Goal: Check status

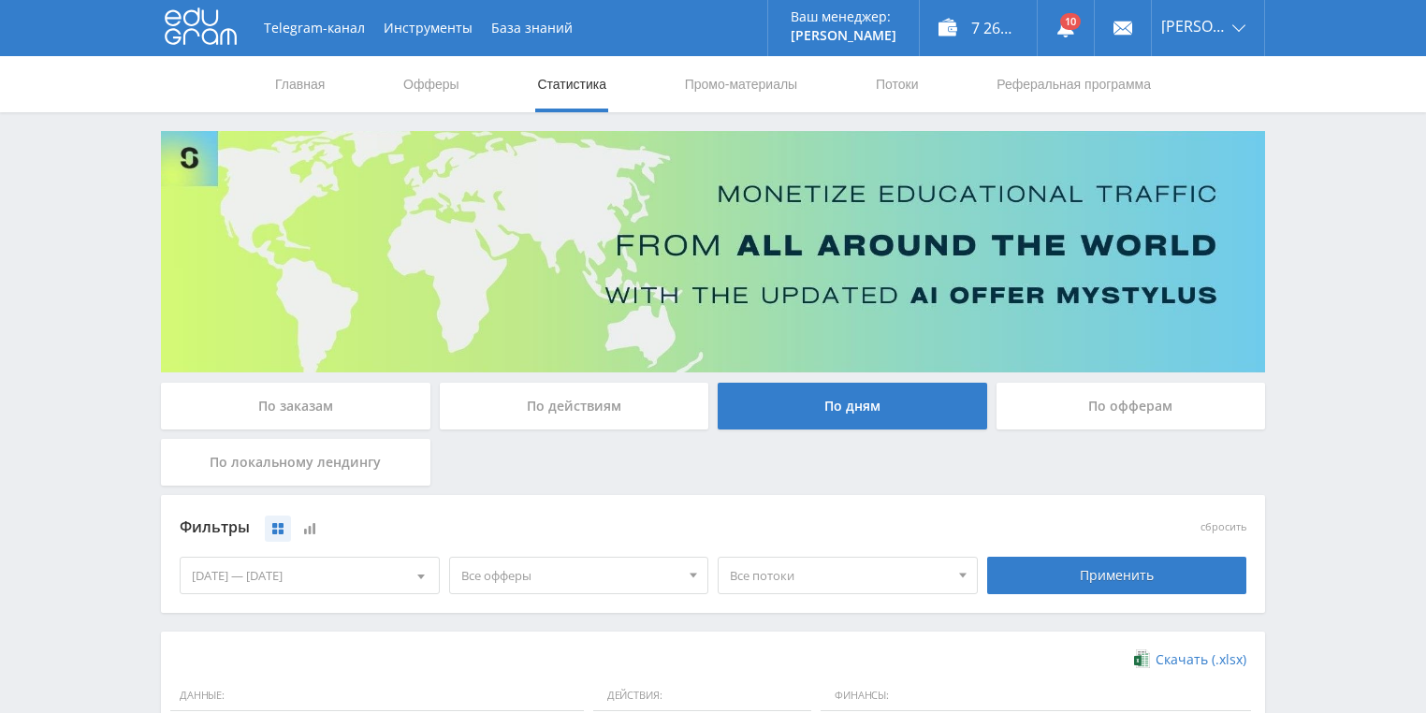
scroll to position [449, 0]
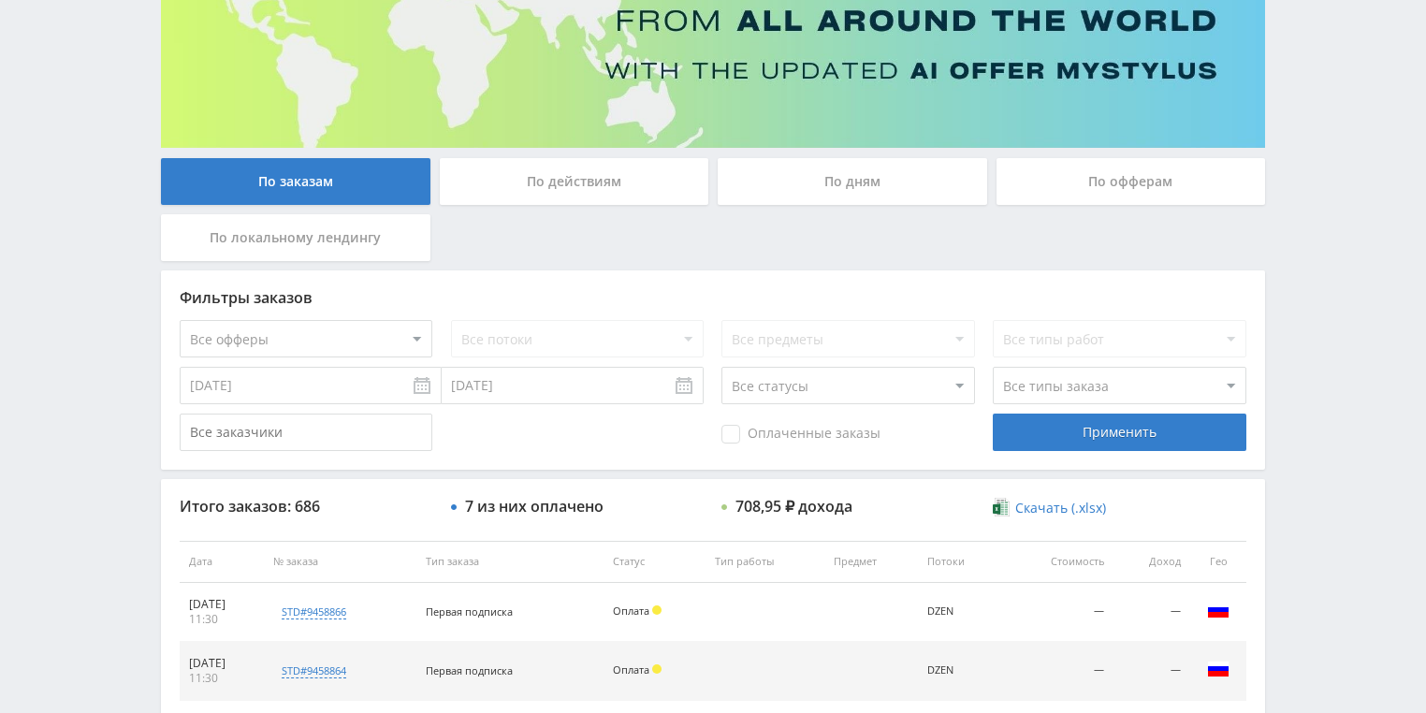
click at [556, 180] on div "По действиям" at bounding box center [574, 181] width 269 height 47
click at [0, 0] on input "По действиям" at bounding box center [0, 0] width 0 height 0
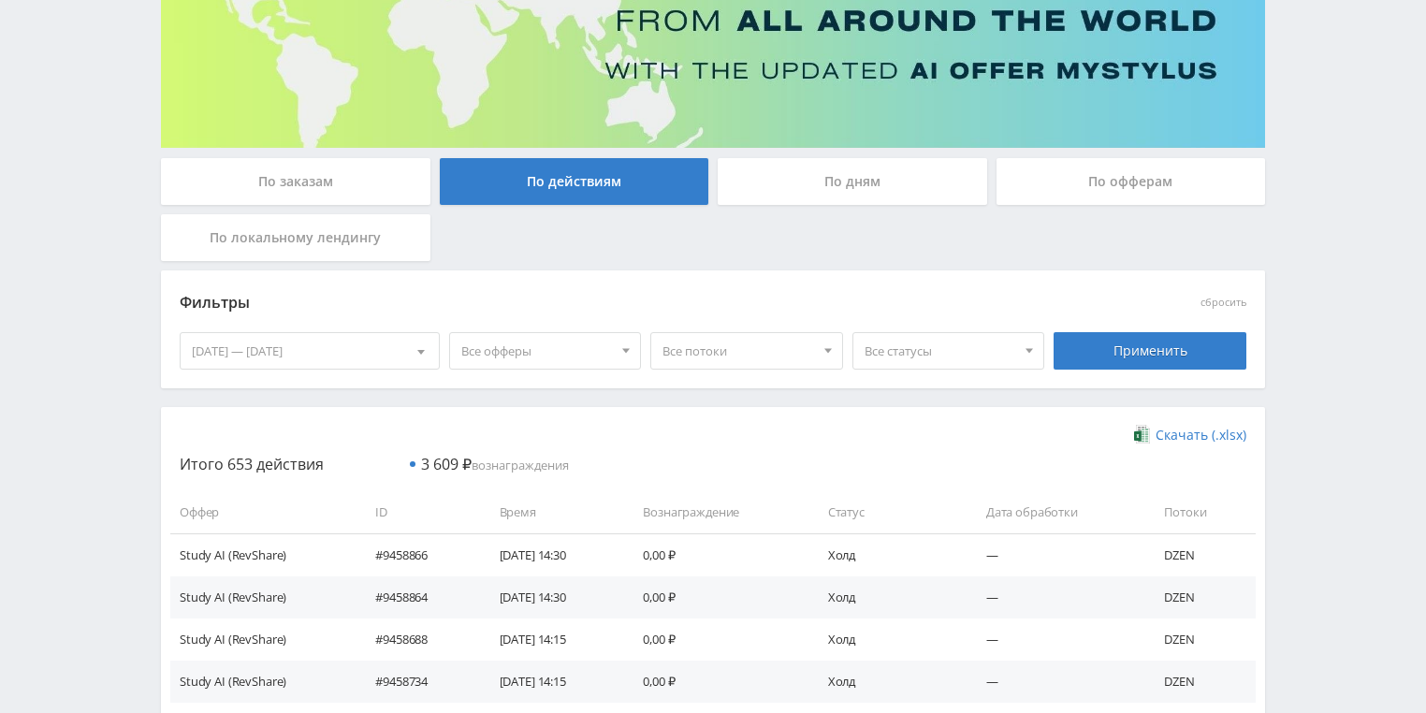
click at [827, 183] on div "По дням" at bounding box center [851, 181] width 269 height 47
click at [0, 0] on input "По дням" at bounding box center [0, 0] width 0 height 0
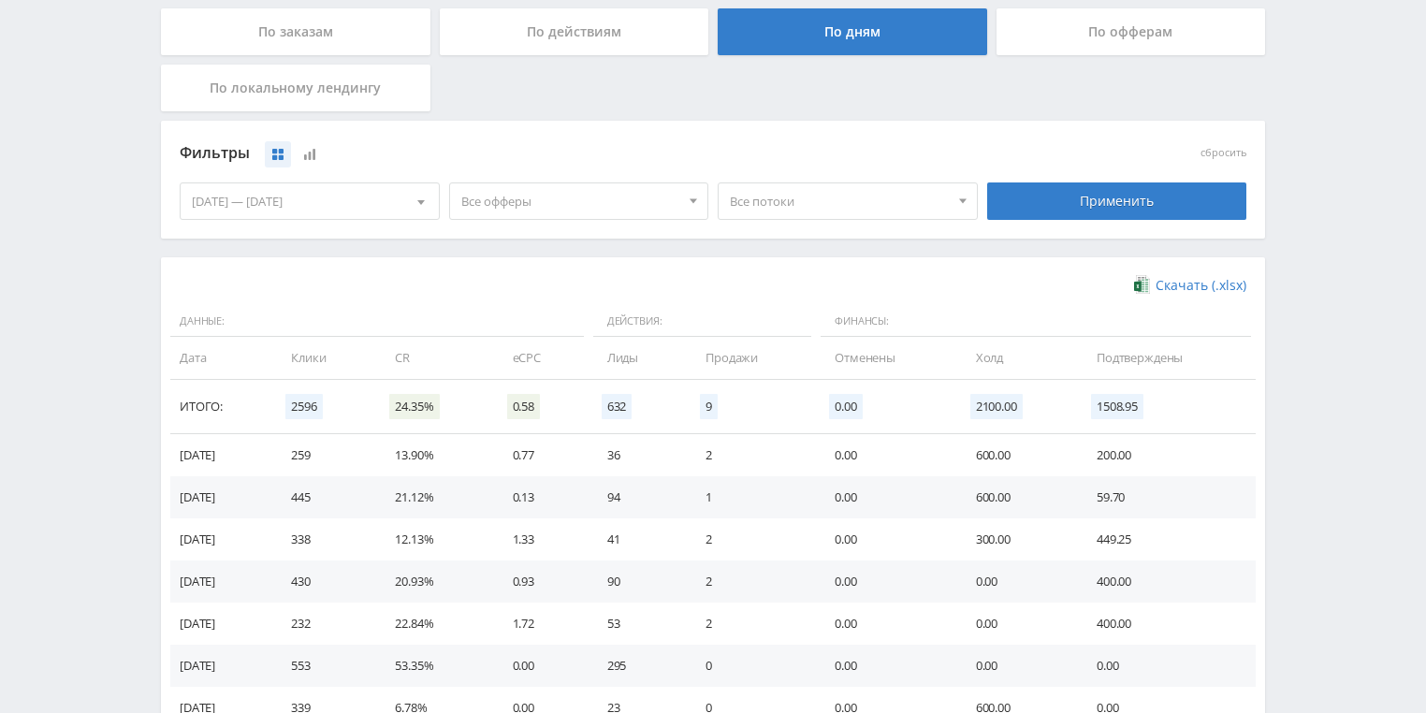
scroll to position [360, 0]
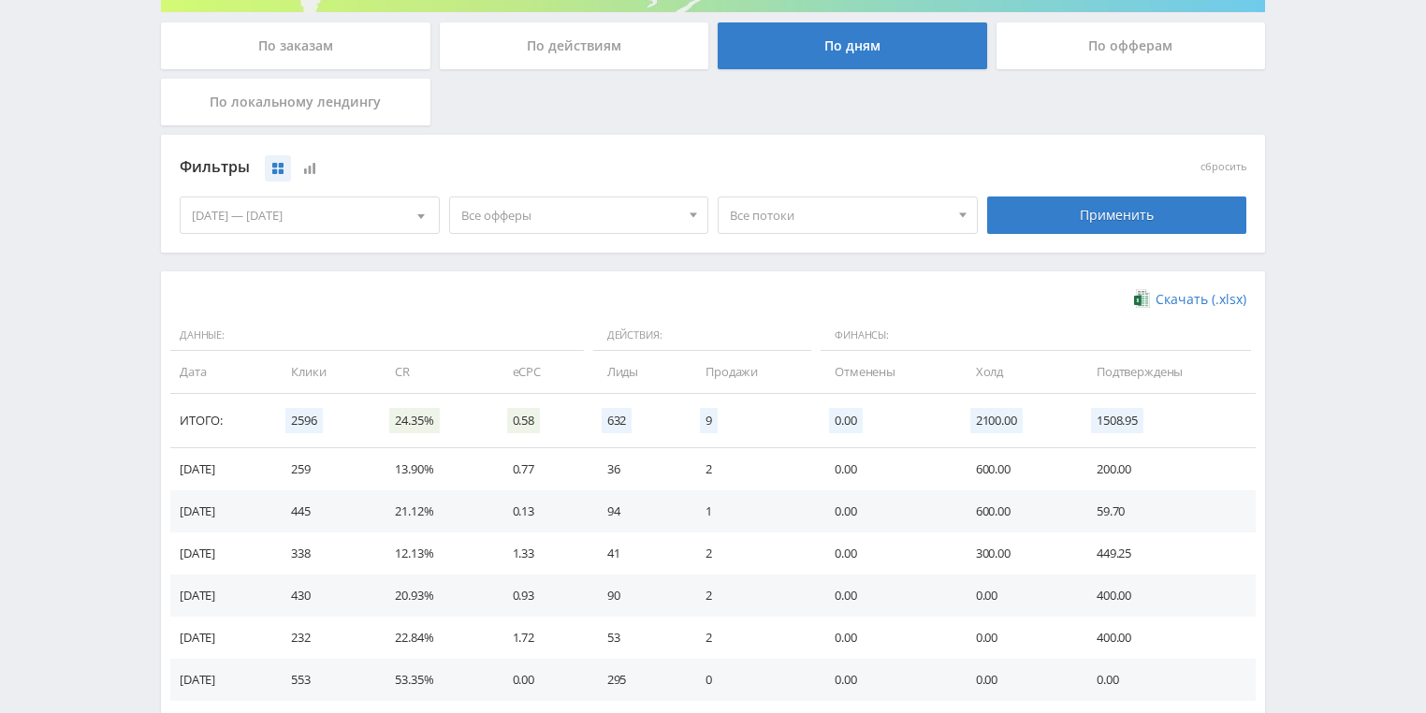
click at [790, 215] on span "Все потоки" at bounding box center [839, 215] width 219 height 36
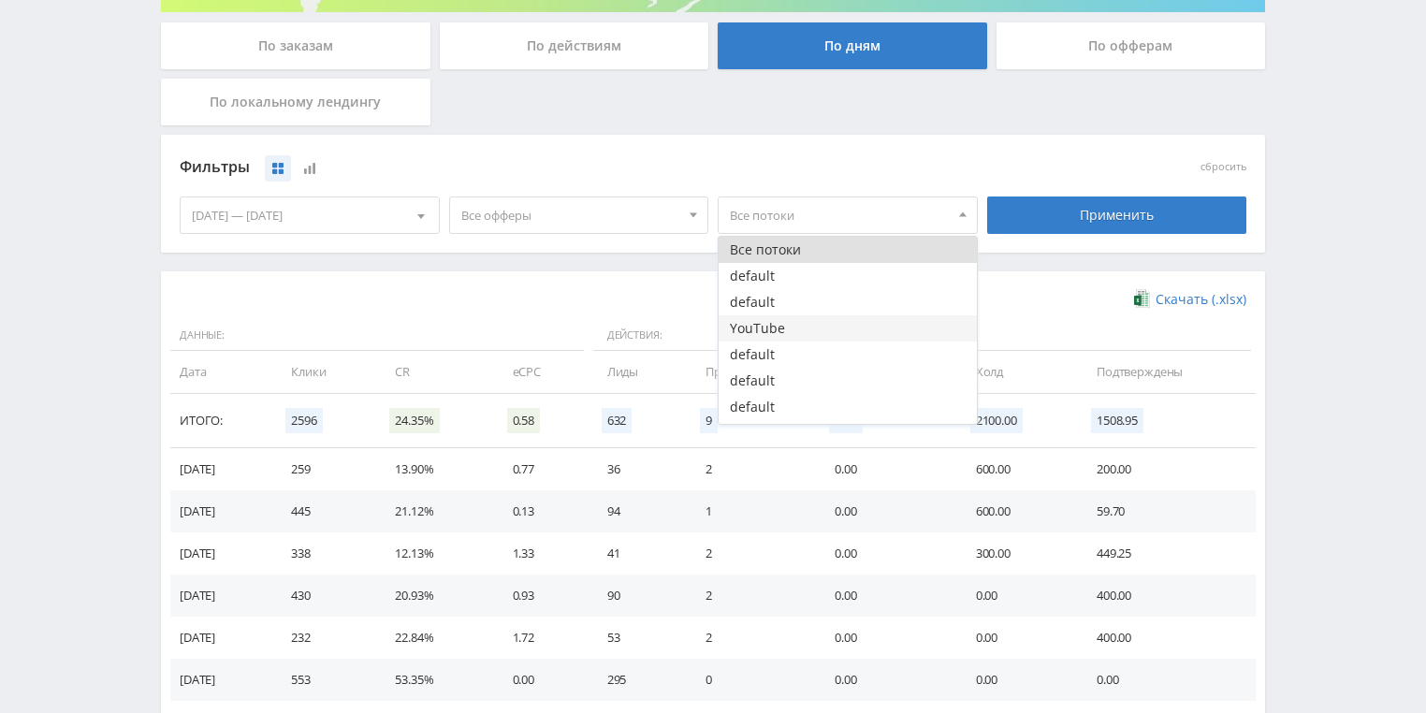
drag, startPoint x: 780, startPoint y: 324, endPoint x: 860, endPoint y: 300, distance: 82.9
click at [780, 325] on button "YouTube" at bounding box center [847, 328] width 258 height 26
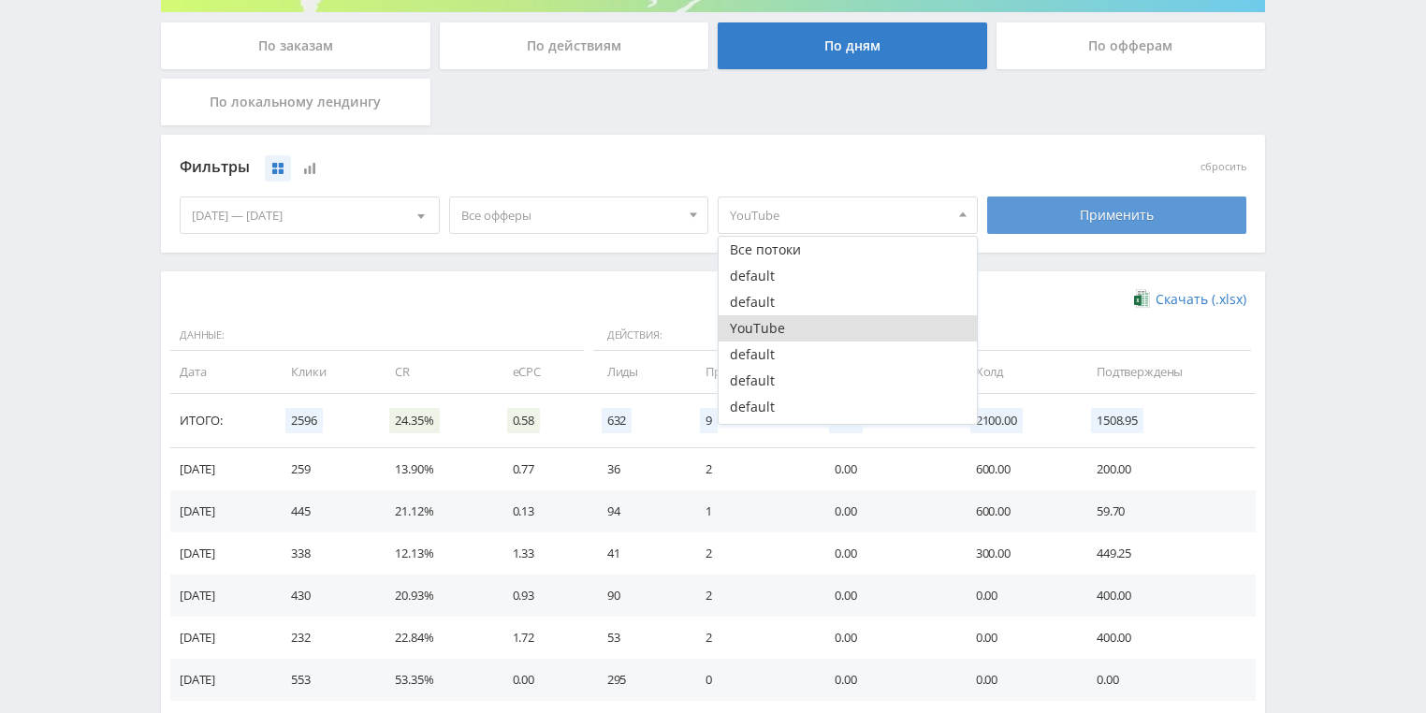
click at [1077, 215] on div "Применить" at bounding box center [1117, 214] width 260 height 37
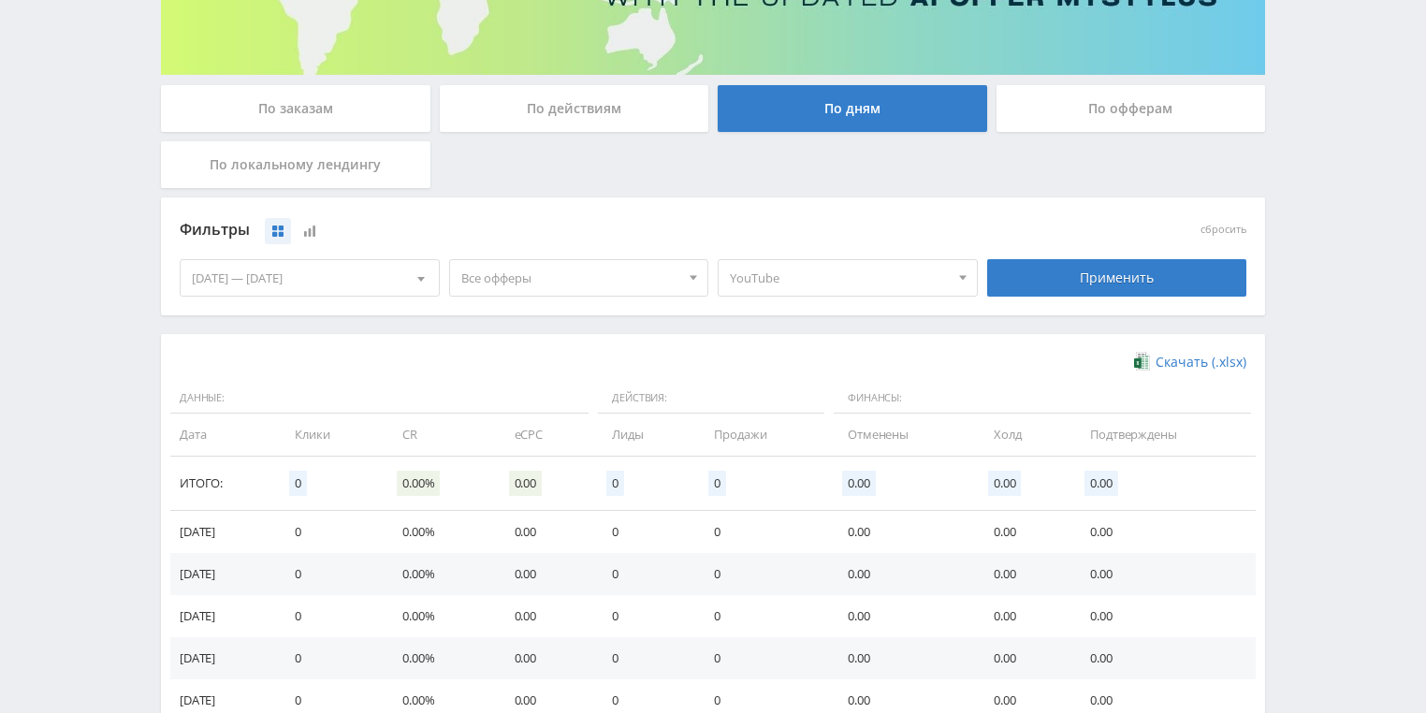
scroll to position [285, 0]
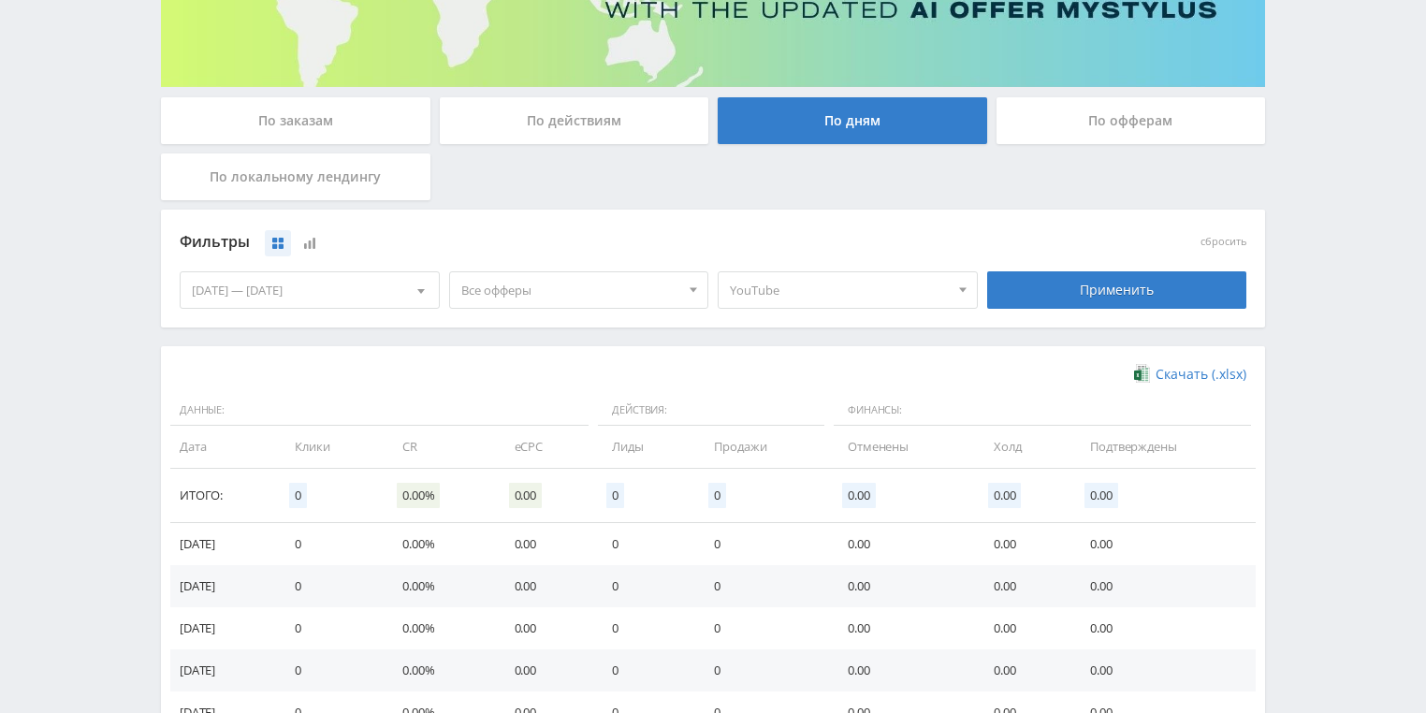
click at [846, 292] on span "YouTube" at bounding box center [839, 290] width 219 height 36
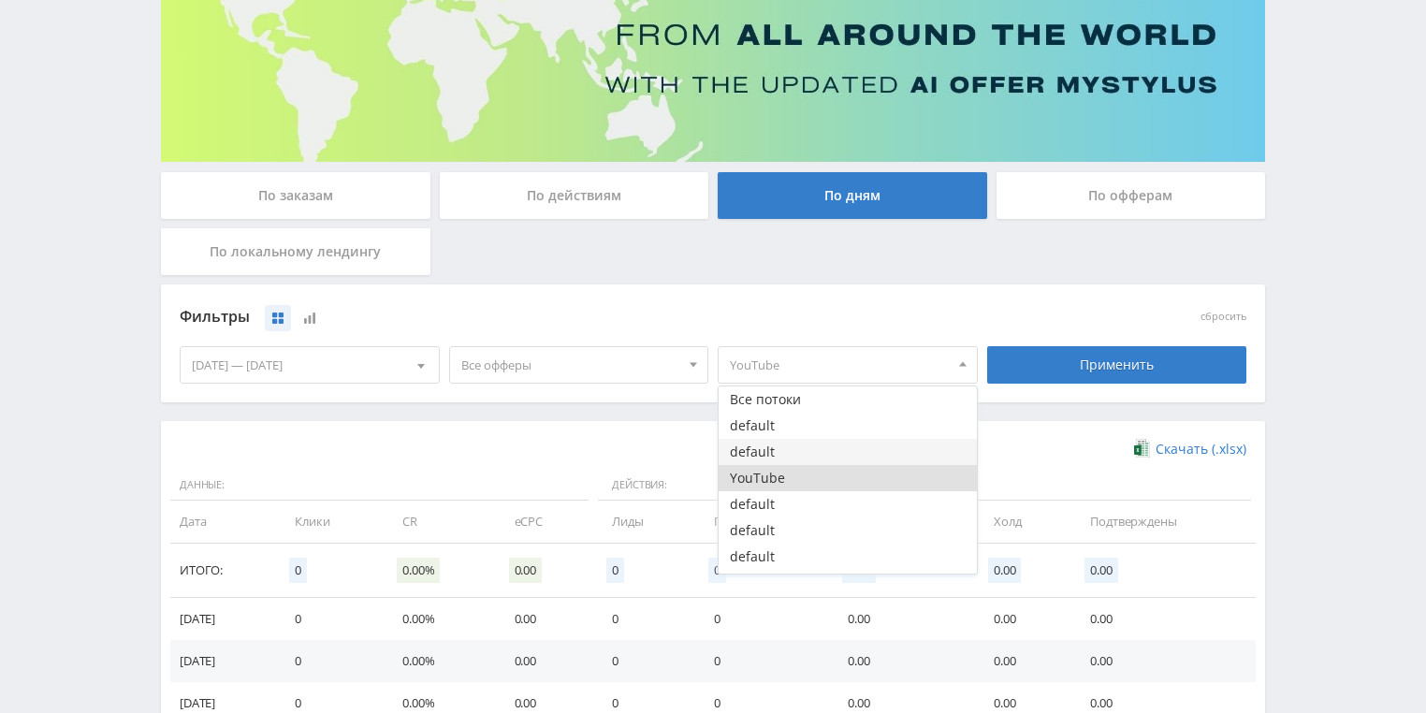
scroll to position [49, 0]
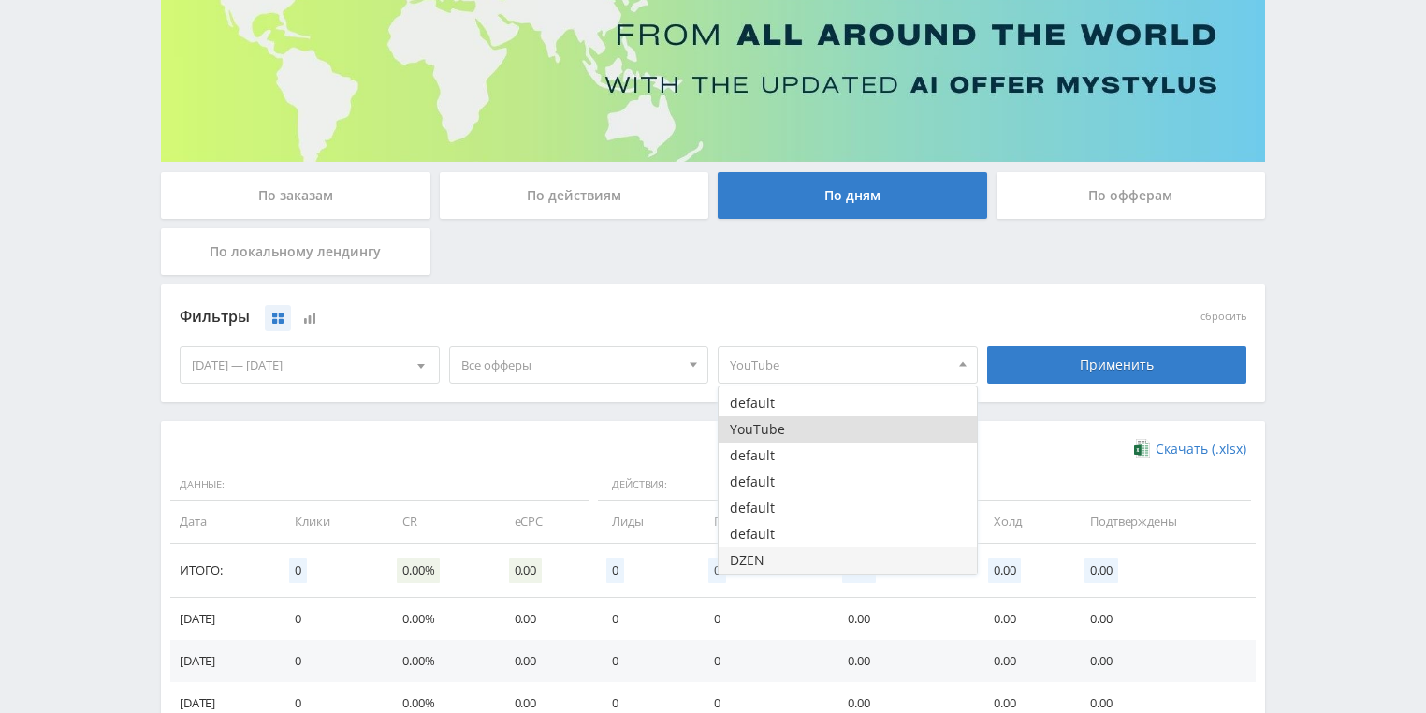
drag, startPoint x: 761, startPoint y: 562, endPoint x: 770, endPoint y: 552, distance: 13.9
click at [761, 561] on button "DZEN" at bounding box center [847, 560] width 258 height 26
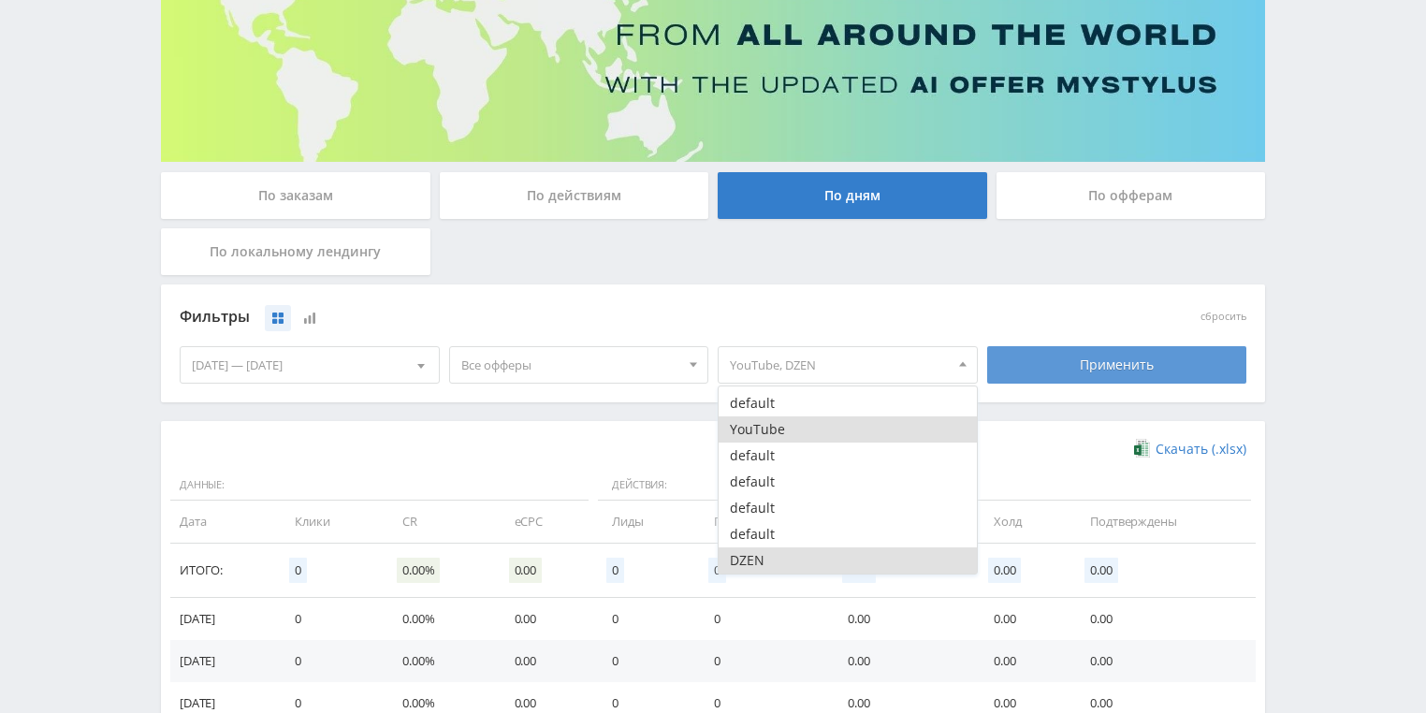
click at [1067, 369] on div "Применить" at bounding box center [1117, 364] width 260 height 37
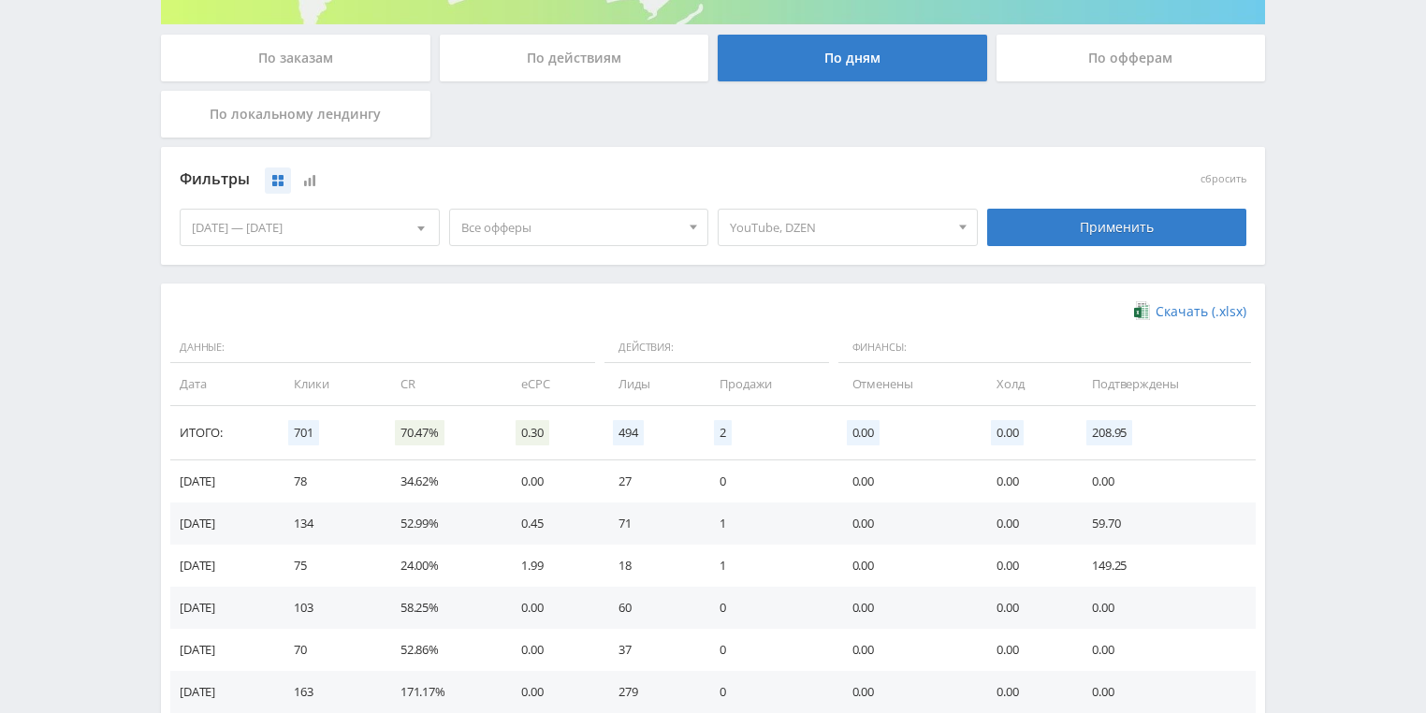
scroll to position [510, 0]
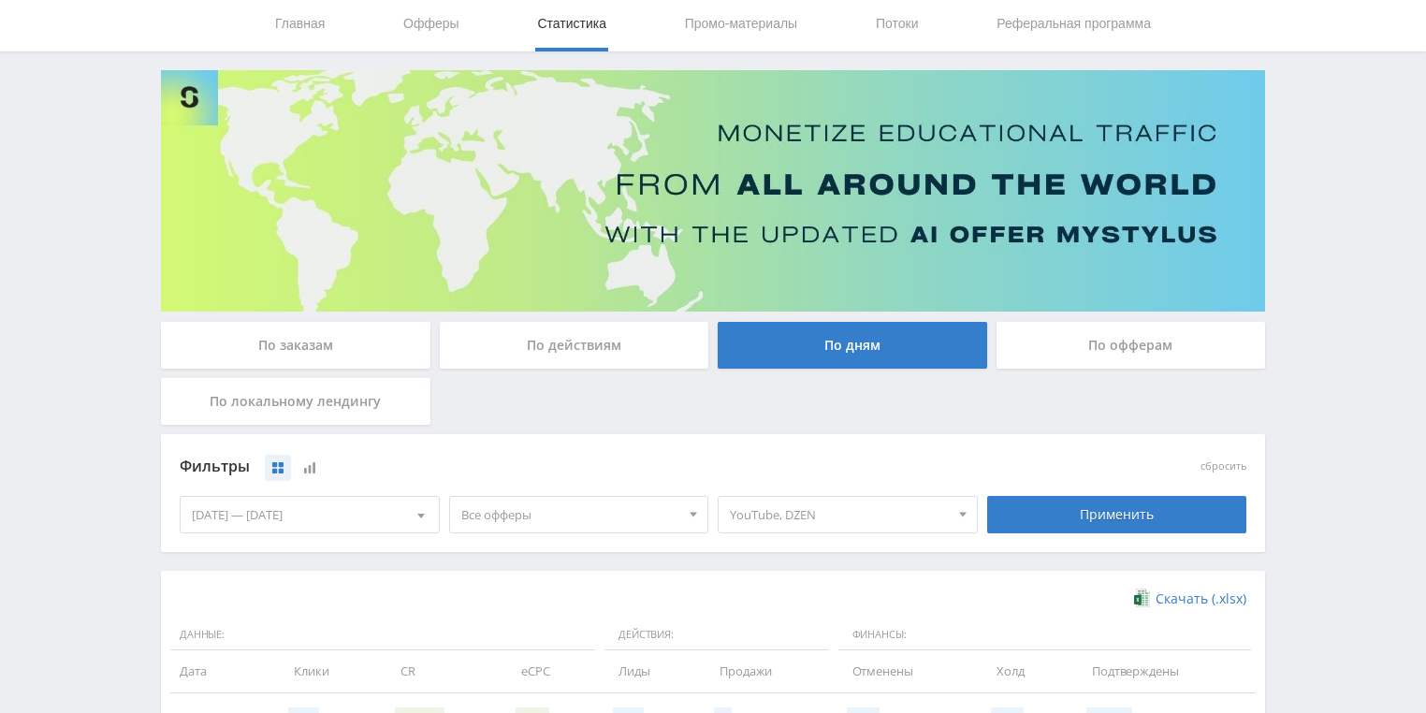
drag, startPoint x: 568, startPoint y: 342, endPoint x: 565, endPoint y: 352, distance: 9.8
click at [568, 343] on div "По действиям" at bounding box center [574, 345] width 269 height 47
click at [0, 0] on input "По действиям" at bounding box center [0, 0] width 0 height 0
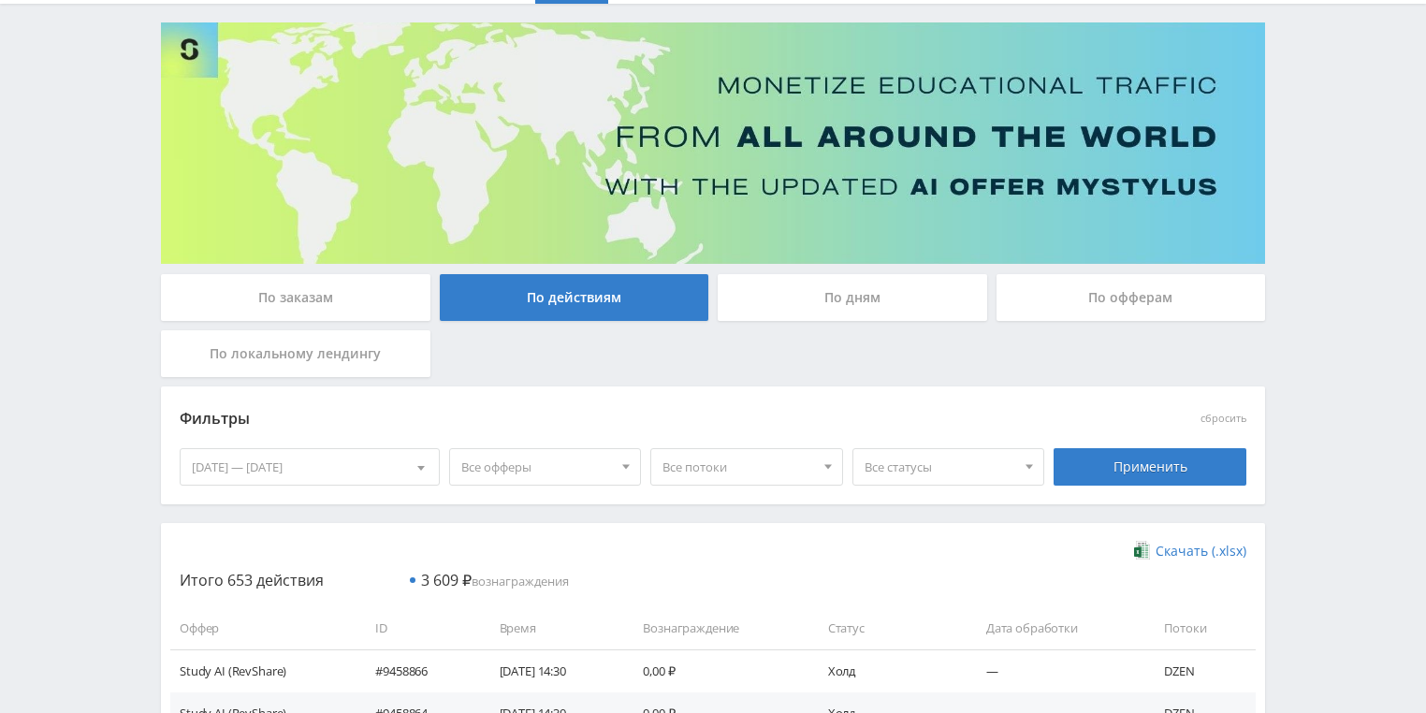
scroll to position [136, 0]
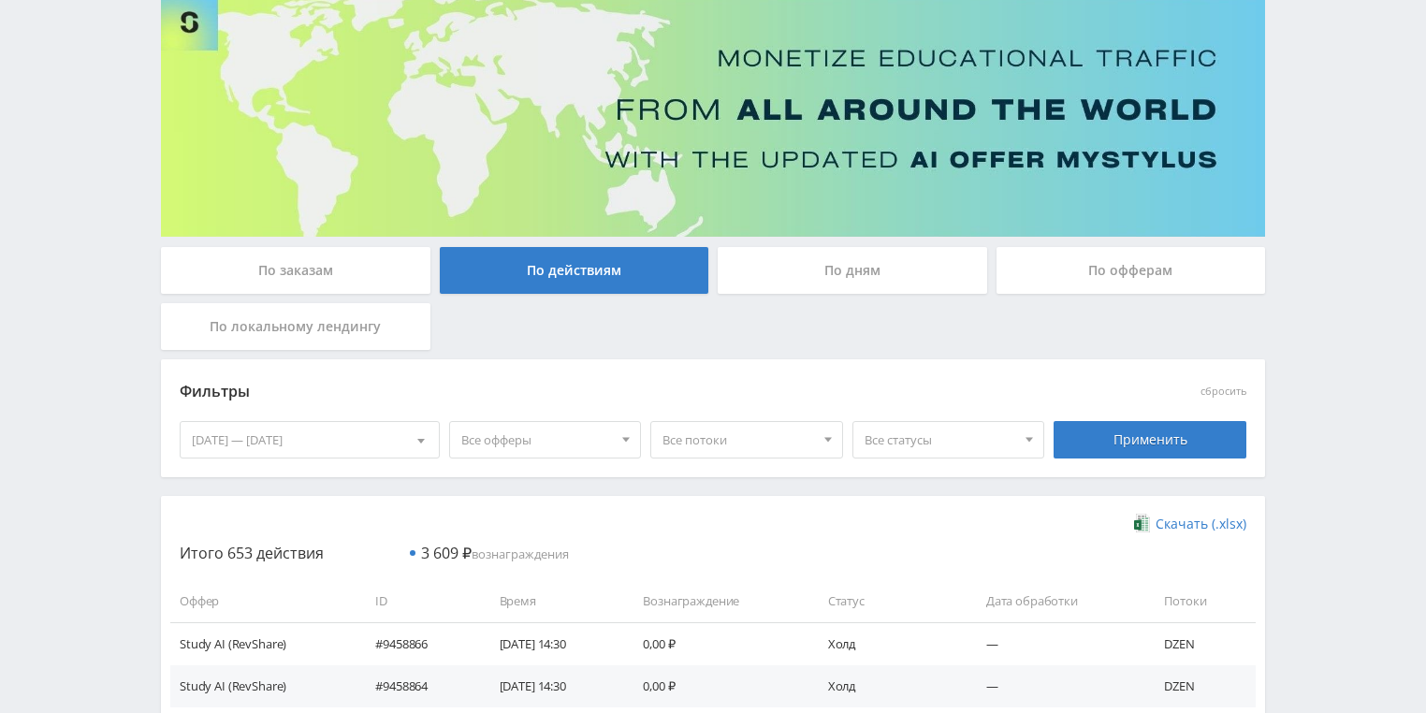
click at [341, 271] on div "По заказам" at bounding box center [295, 270] width 269 height 47
click at [0, 0] on input "По заказам" at bounding box center [0, 0] width 0 height 0
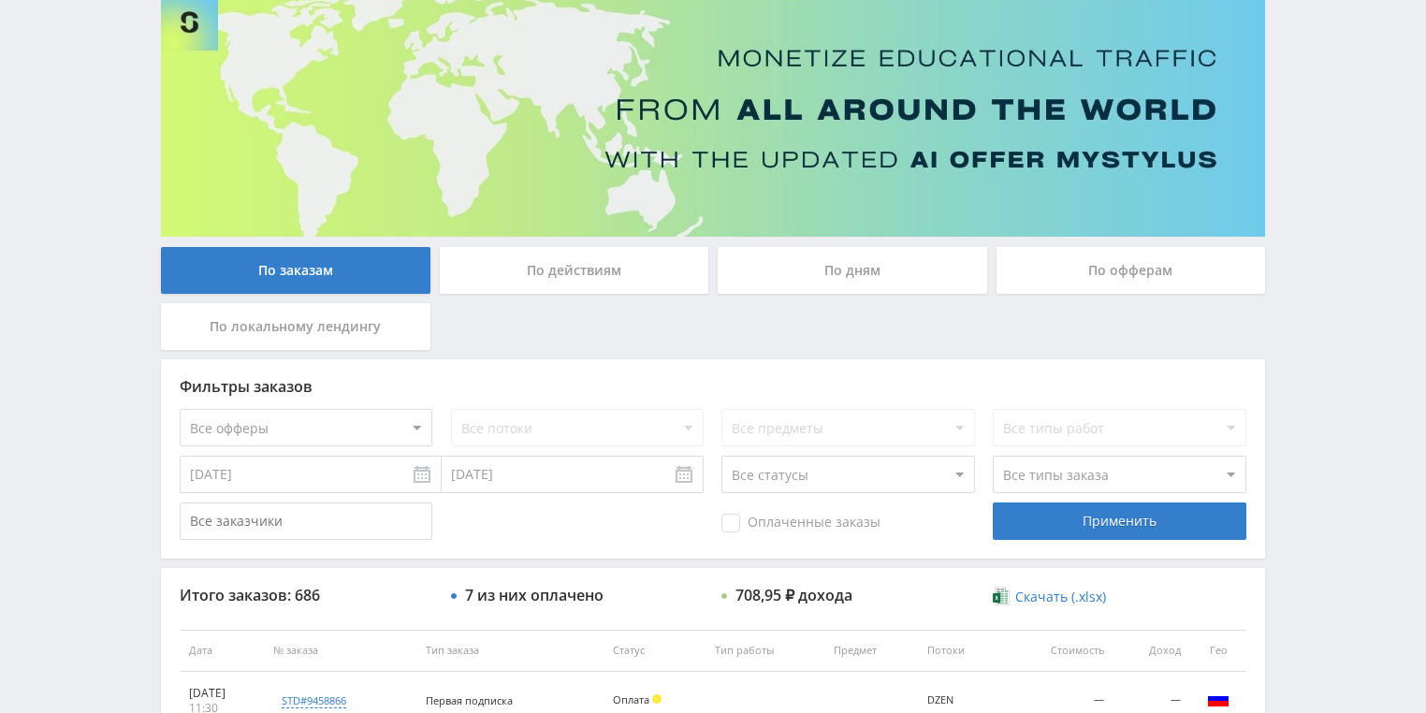
click at [577, 281] on div "По действиям" at bounding box center [574, 270] width 269 height 47
click at [0, 0] on input "По действиям" at bounding box center [0, 0] width 0 height 0
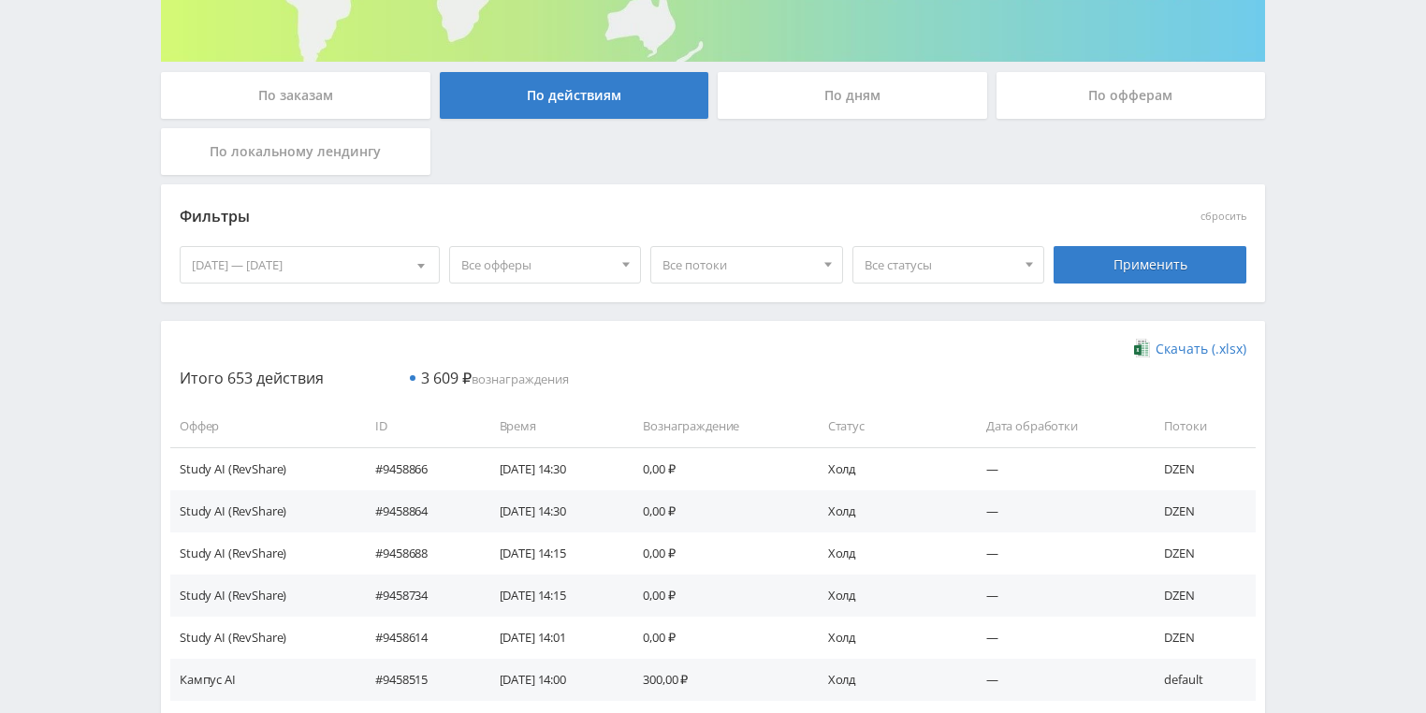
scroll to position [225, 0]
